Goal: Find specific page/section: Find specific page/section

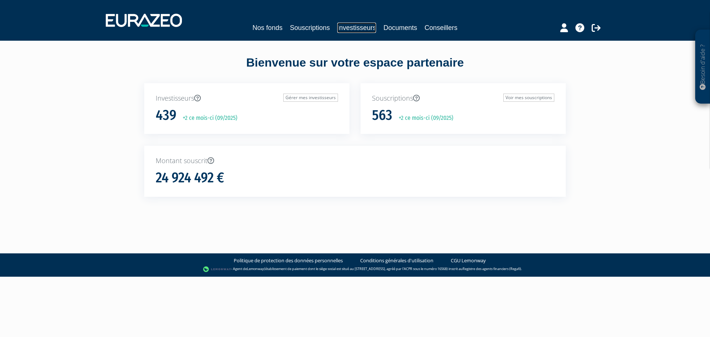
click at [352, 26] on link "Investisseurs" at bounding box center [356, 28] width 39 height 10
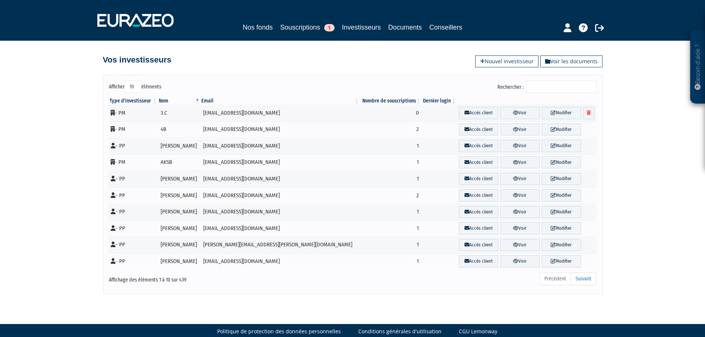
click at [544, 87] on input "Rechercher :" at bounding box center [561, 87] width 70 height 13
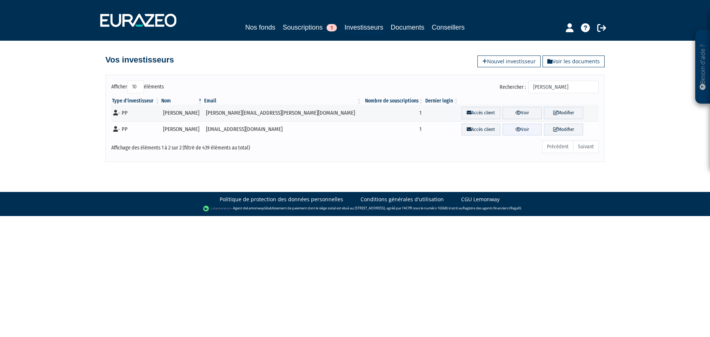
type input "[PERSON_NAME]"
click at [516, 129] on icon at bounding box center [519, 129] width 6 height 5
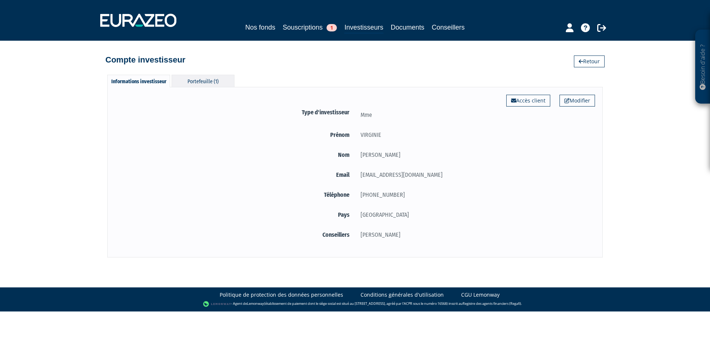
click at [209, 78] on div "Portefeuille (1)" at bounding box center [203, 81] width 63 height 12
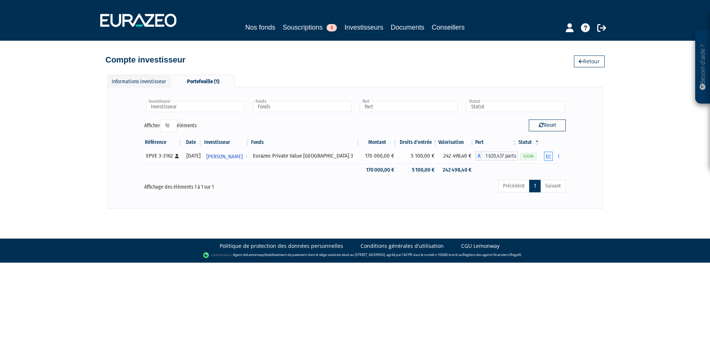
click at [545, 157] on button "button" at bounding box center [548, 156] width 9 height 9
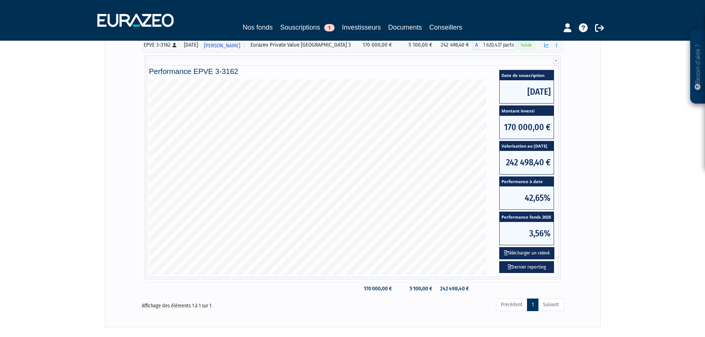
scroll to position [74, 0]
